Goal: Task Accomplishment & Management: Manage account settings

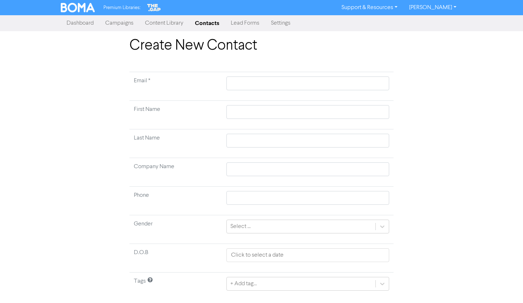
click at [106, 21] on link "Campaigns" at bounding box center [120, 23] width 40 height 14
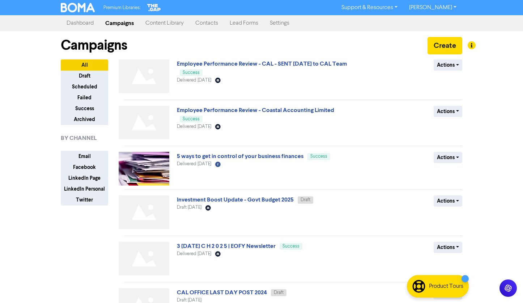
click at [85, 23] on link "Dashboard" at bounding box center [80, 23] width 39 height 14
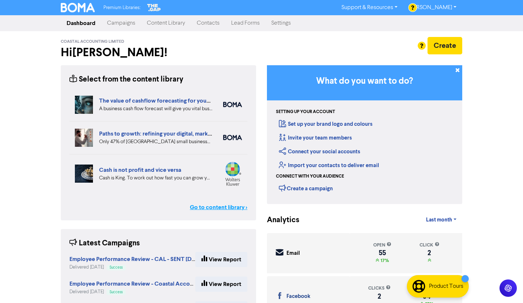
click at [220, 207] on link "Go to content library >" at bounding box center [219, 207] width 58 height 9
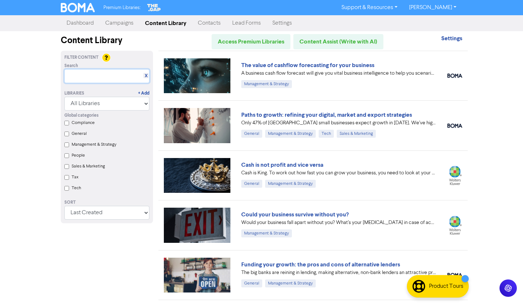
click at [85, 73] on input "text" at bounding box center [106, 76] width 85 height 14
type input "tax"
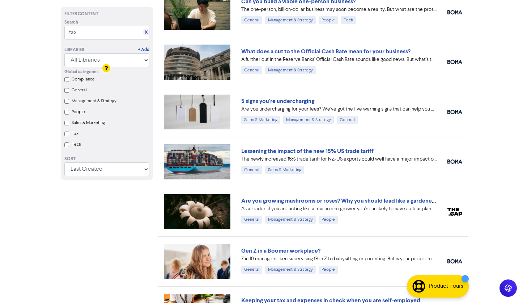
scroll to position [507, 0]
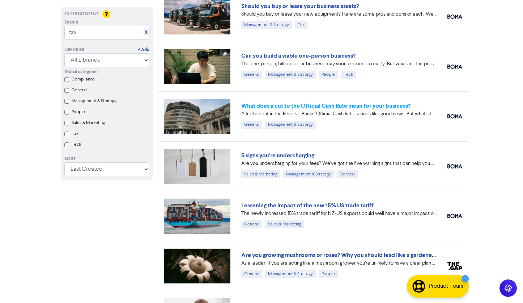
click at [277, 103] on link "What does a cut to the Official Cash Rate mean for your business?" at bounding box center [325, 105] width 169 height 7
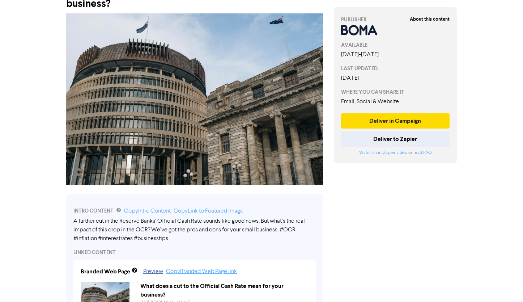
scroll to position [109, 0]
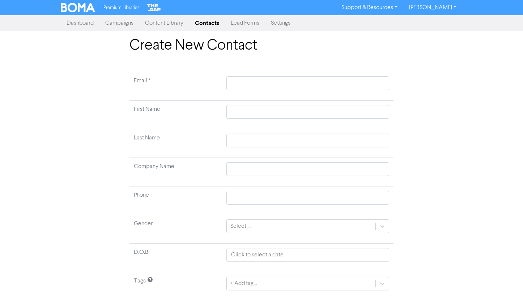
drag, startPoint x: 0, startPoint y: 0, endPoint x: 341, endPoint y: 39, distance: 342.8
click at [347, 41] on h1 "Create New Contact" at bounding box center [262, 45] width 264 height 17
click at [216, 22] on link "Contacts" at bounding box center [207, 23] width 36 height 14
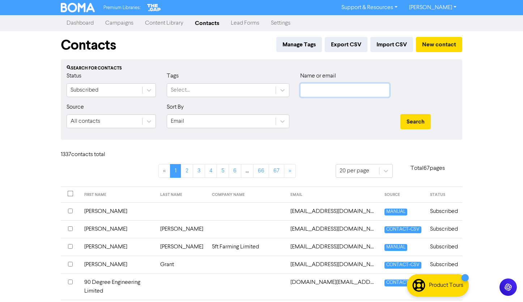
click at [317, 93] on input "text" at bounding box center [344, 90] width 89 height 14
click at [401, 114] on button "Search" at bounding box center [416, 121] width 30 height 15
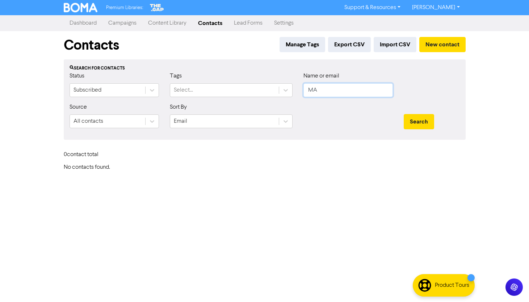
type input "M"
click at [404, 114] on button "Search" at bounding box center [419, 121] width 30 height 15
type input "BETTY"
click at [404, 114] on button "Search" at bounding box center [419, 121] width 30 height 15
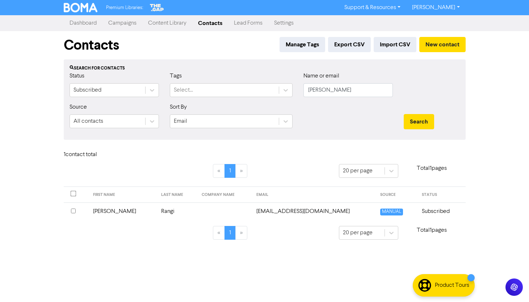
click at [274, 220] on td "matetaiao@outlook.co.nz" at bounding box center [314, 211] width 124 height 18
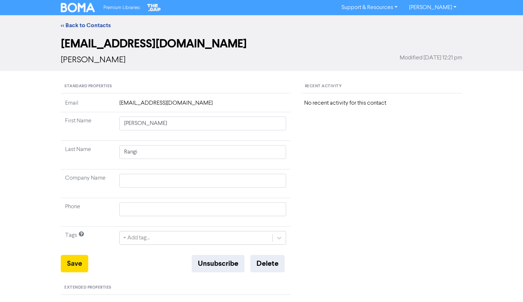
click at [167, 101] on td "matetaiao@outlook.co.nz" at bounding box center [203, 105] width 176 height 13
click at [150, 181] on input "text" at bounding box center [202, 181] width 167 height 14
paste input "matetaiao@outlook.co.nz"
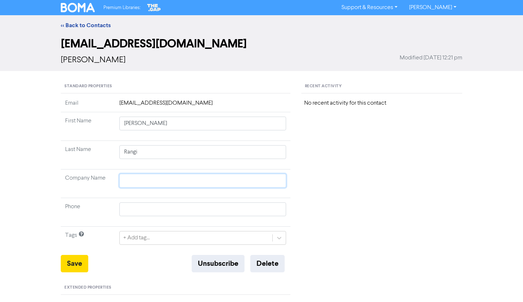
type input "matetaiao@outlook.co.nz"
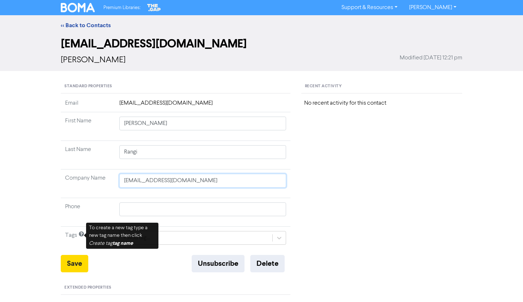
type input "matetaiao@outlook.co.nz"
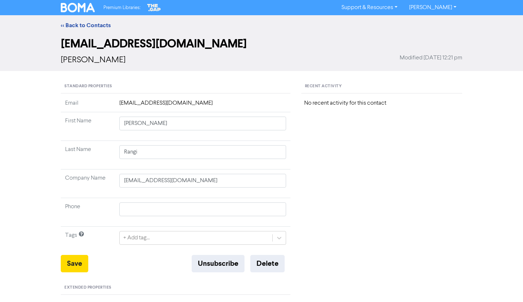
click at [349, 166] on div "Recent Activity No recent activity for this contact" at bounding box center [382, 305] width 172 height 451
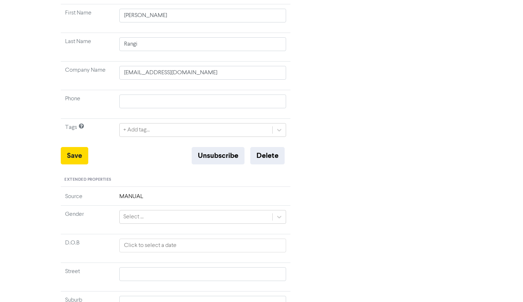
scroll to position [109, 0]
click at [418, 170] on div "Recent Activity No recent activity for this contact" at bounding box center [382, 196] width 172 height 451
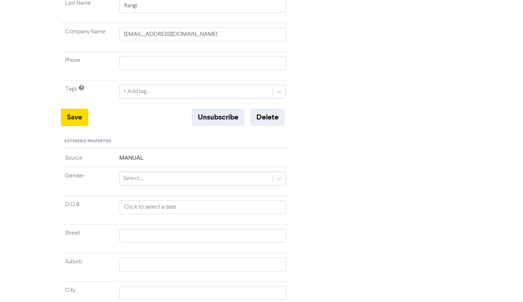
scroll to position [0, 0]
